Goal: Information Seeking & Learning: Learn about a topic

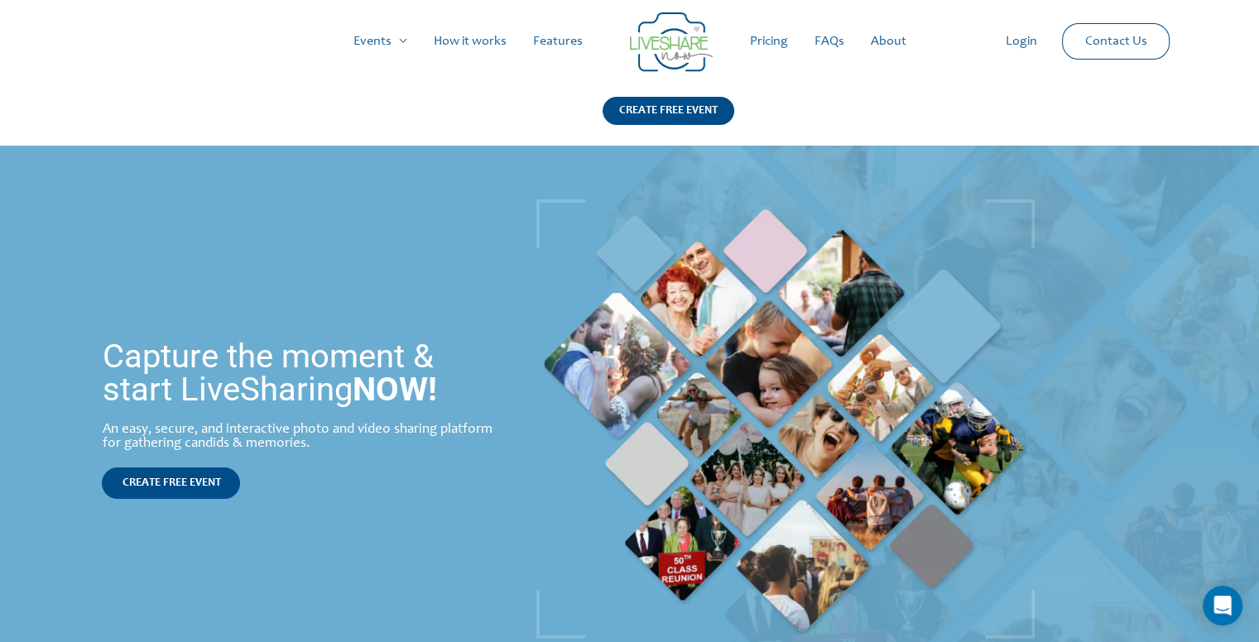
click at [785, 42] on link "Pricing" at bounding box center [769, 41] width 65 height 53
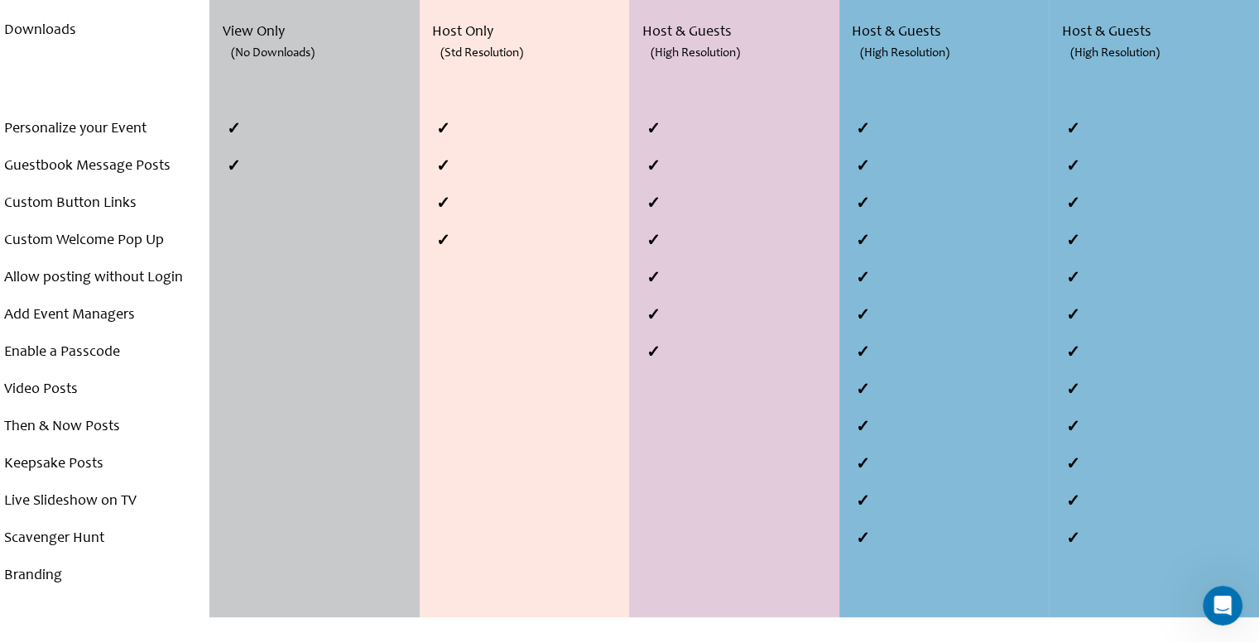
scroll to position [709, 0]
